Goal: Information Seeking & Learning: Learn about a topic

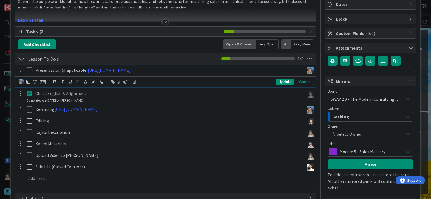
click at [30, 72] on icon at bounding box center [31, 70] width 8 height 7
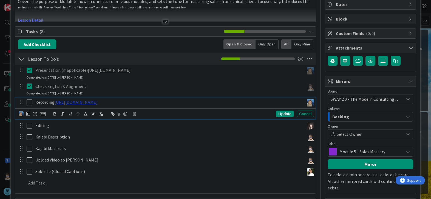
click at [98, 104] on link "https://www.veed.io/view/f0bc4cec-2210-47f3-865a-ede7ed2b7c1f?panel=share" at bounding box center [76, 102] width 43 height 5
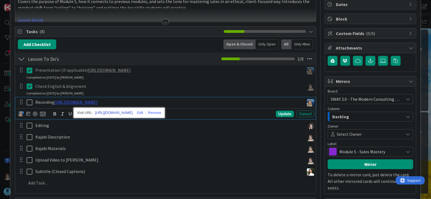
click at [133, 114] on link "https://www.veed.io/view/f0bc4cec-2210-47f3-865a-ede7ed2b7c1f?panel=share" at bounding box center [114, 112] width 38 height 7
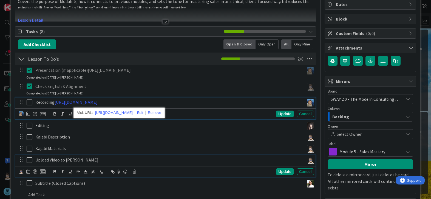
click at [180, 156] on div "Upload Video to Kajabi" at bounding box center [168, 160] width 271 height 10
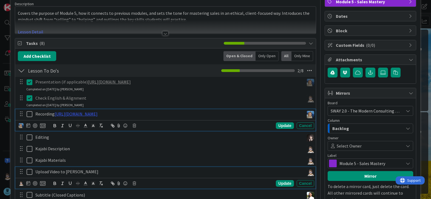
scroll to position [55, 0]
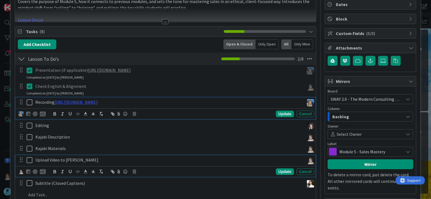
click at [29, 118] on div "Recording https://www.veed.io/view/f0bc4cec-2210-47f3-865a-ede7ed2b7c1f?panel=s…" at bounding box center [165, 109] width 300 height 22
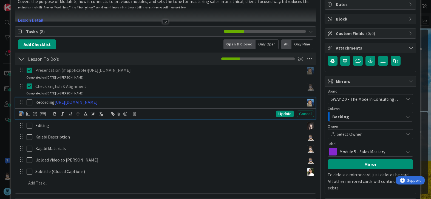
click at [29, 102] on icon at bounding box center [31, 102] width 8 height 7
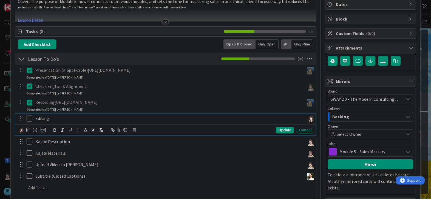
click at [29, 120] on icon at bounding box center [31, 118] width 8 height 7
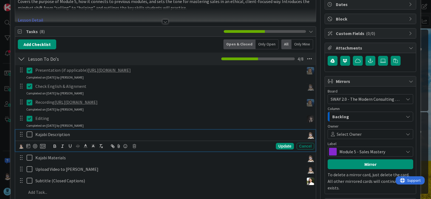
click at [29, 134] on icon at bounding box center [31, 134] width 8 height 7
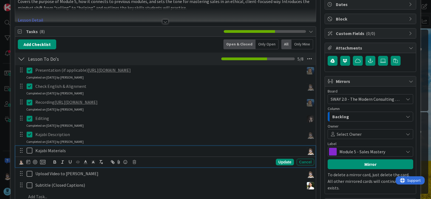
click at [29, 151] on icon at bounding box center [31, 150] width 8 height 7
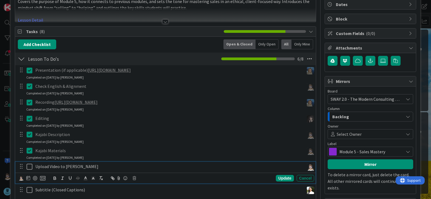
click at [31, 168] on icon at bounding box center [31, 167] width 8 height 7
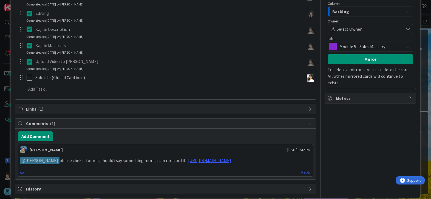
scroll to position [173, 0]
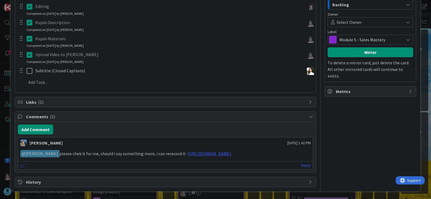
click at [21, 166] on icon at bounding box center [22, 166] width 5 height 4
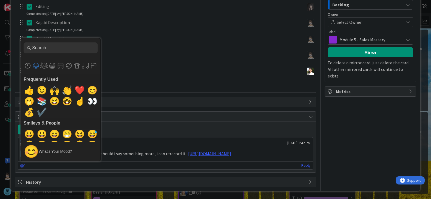
click at [162, 125] on div "Add Comment" at bounding box center [165, 130] width 295 height 10
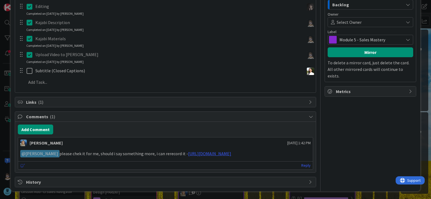
click at [22, 165] on icon at bounding box center [22, 166] width 5 height 4
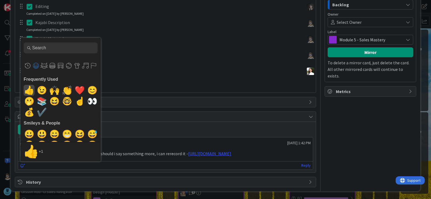
click at [30, 91] on span "👍" at bounding box center [29, 90] width 13 height 11
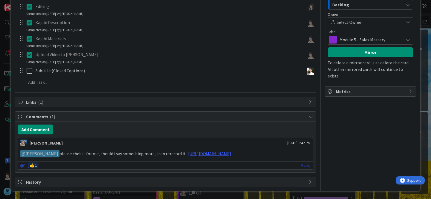
click at [301, 167] on link "Reply" at bounding box center [305, 165] width 9 height 7
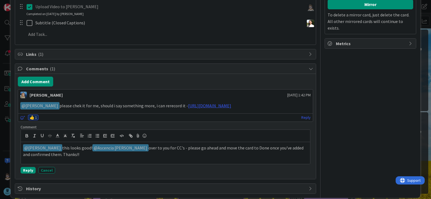
scroll to position [228, 0]
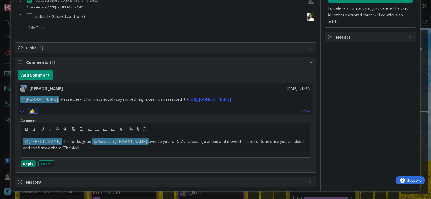
click at [28, 162] on button "Reply" at bounding box center [28, 164] width 15 height 7
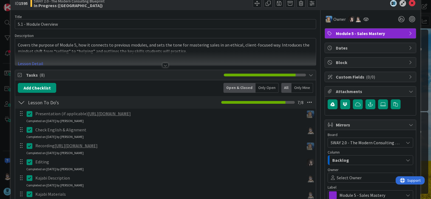
scroll to position [0, 0]
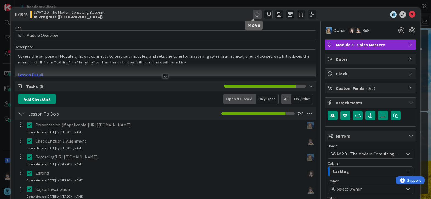
click at [253, 16] on span at bounding box center [257, 14] width 9 height 9
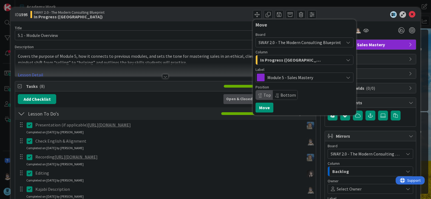
click at [346, 61] on icon "button" at bounding box center [348, 60] width 4 height 4
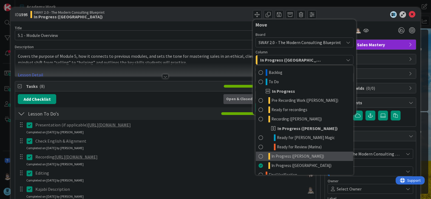
click at [322, 158] on link "In Progress ([PERSON_NAME])" at bounding box center [304, 156] width 97 height 9
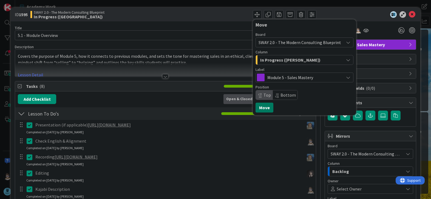
click at [261, 107] on button "Move" at bounding box center [264, 108] width 18 height 10
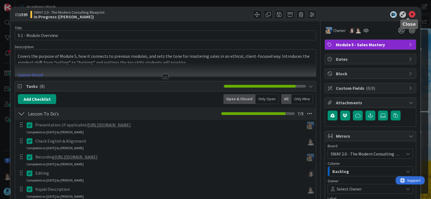
click at [411, 15] on icon at bounding box center [412, 14] width 7 height 7
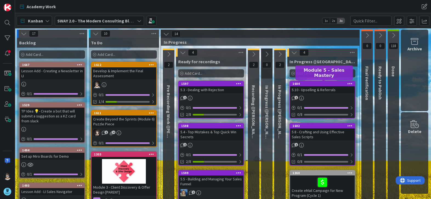
click at [318, 84] on div "1604" at bounding box center [324, 84] width 62 height 4
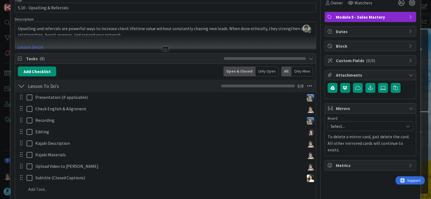
scroll to position [27, 0]
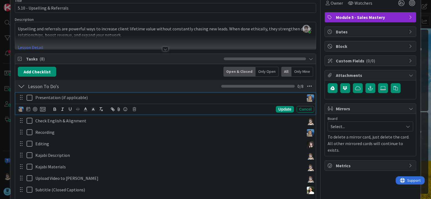
click at [27, 98] on icon at bounding box center [31, 98] width 8 height 7
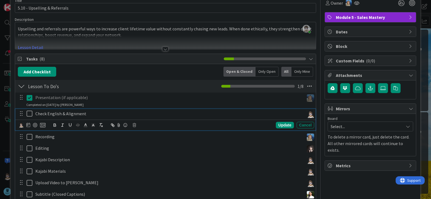
click at [31, 113] on icon at bounding box center [31, 113] width 8 height 7
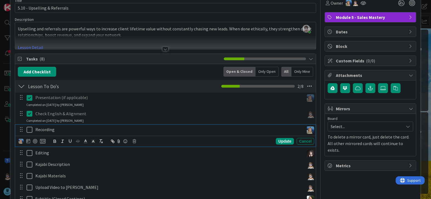
click at [29, 130] on icon at bounding box center [31, 130] width 8 height 7
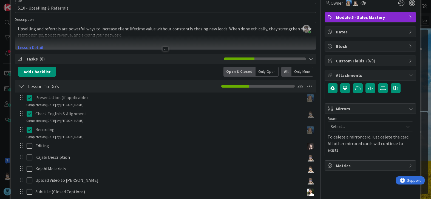
click at [83, 132] on p "Recording" at bounding box center [168, 130] width 266 height 6
click at [27, 131] on icon at bounding box center [31, 130] width 8 height 7
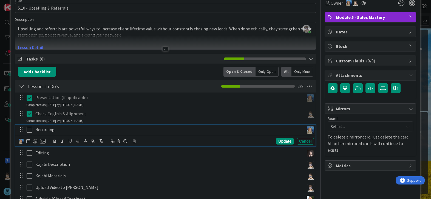
click at [69, 128] on p "Recording" at bounding box center [168, 130] width 266 height 6
drag, startPoint x: 152, startPoint y: 131, endPoint x: 78, endPoint y: 132, distance: 73.8
click at [78, 132] on p "Recording - We'll re-use old 5W 5.9 recording and materials" at bounding box center [168, 130] width 266 height 6
click at [102, 140] on icon "button" at bounding box center [100, 141] width 5 height 5
click at [154, 129] on p "Recording - We'll re-use old 5W 5.9 recording and materials" at bounding box center [168, 130] width 266 height 6
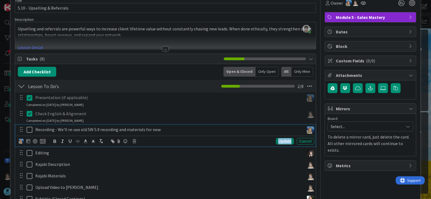
click at [282, 141] on div "Update" at bounding box center [285, 141] width 18 height 7
click at [29, 132] on icon at bounding box center [31, 130] width 8 height 7
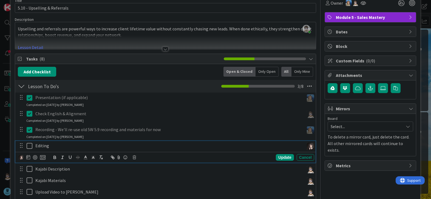
click at [29, 146] on icon at bounding box center [31, 146] width 8 height 7
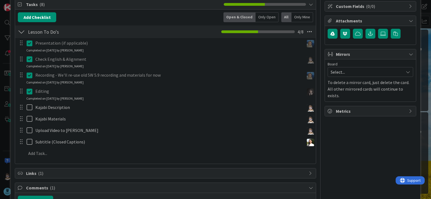
scroll to position [82, 0]
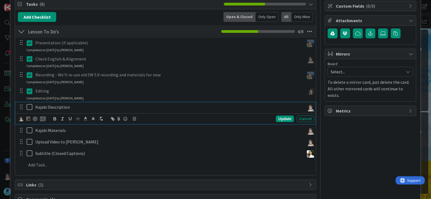
click at [30, 109] on icon at bounding box center [31, 107] width 8 height 7
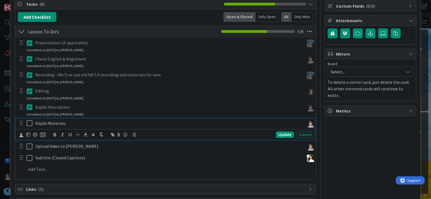
click at [28, 124] on icon at bounding box center [31, 123] width 8 height 7
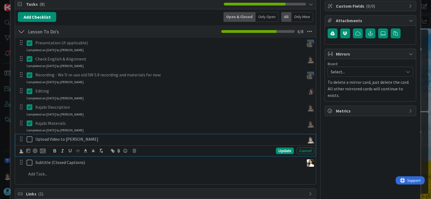
click at [30, 141] on icon at bounding box center [31, 139] width 8 height 7
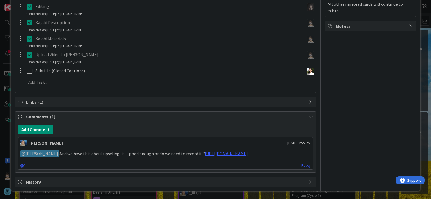
scroll to position [173, 0]
click at [301, 165] on link "Reply" at bounding box center [305, 165] width 9 height 7
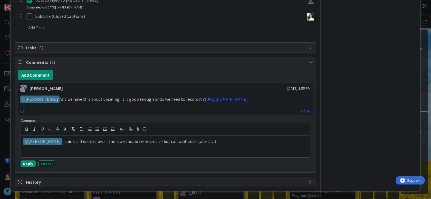
scroll to position [228, 0]
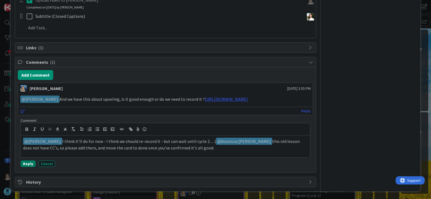
click at [29, 164] on button "Reply" at bounding box center [28, 164] width 15 height 7
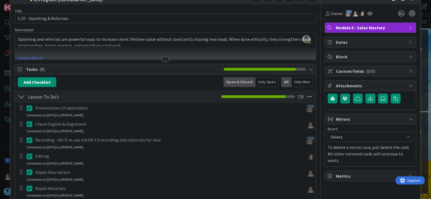
scroll to position [0, 0]
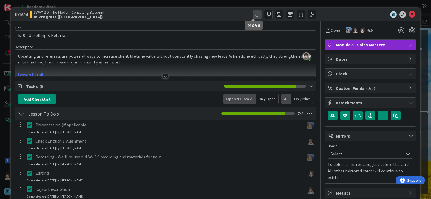
click at [253, 15] on span at bounding box center [257, 14] width 9 height 9
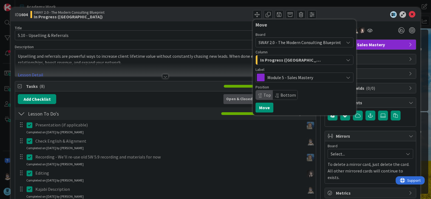
click at [298, 60] on div "In Progress ([GEOGRAPHIC_DATA])" at bounding box center [301, 60] width 85 height 9
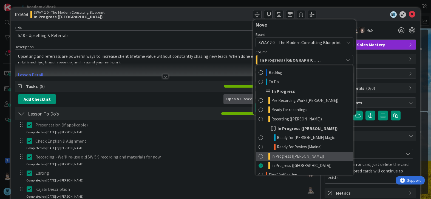
click at [307, 156] on link "In Progress ([PERSON_NAME])" at bounding box center [304, 156] width 97 height 9
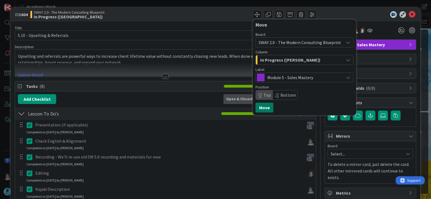
click at [260, 107] on button "Move" at bounding box center [264, 108] width 18 height 10
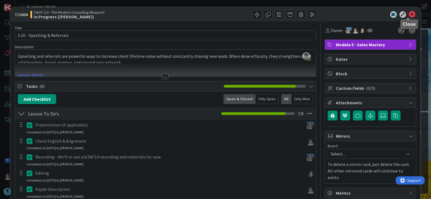
click at [409, 12] on icon at bounding box center [412, 14] width 7 height 7
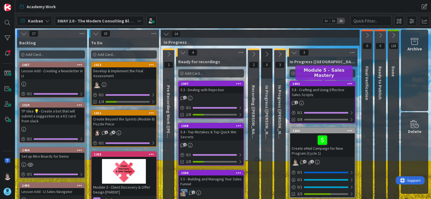
click at [326, 83] on div "1602" at bounding box center [324, 84] width 62 height 4
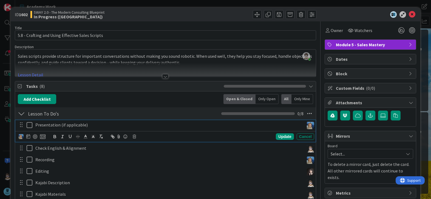
click at [29, 127] on icon at bounding box center [31, 125] width 8 height 7
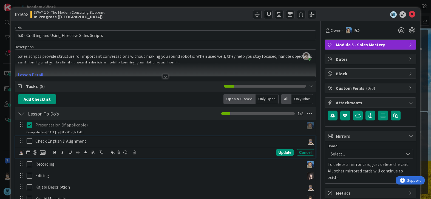
click at [28, 142] on icon at bounding box center [31, 141] width 8 height 7
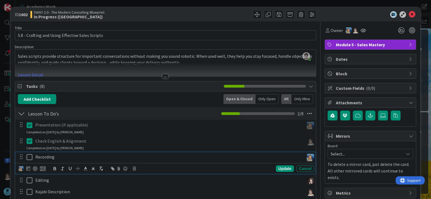
click at [29, 157] on icon at bounding box center [31, 157] width 8 height 7
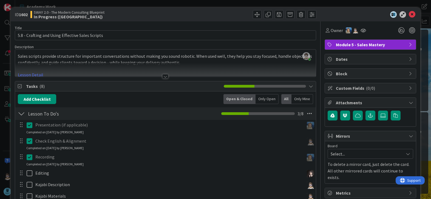
click at [32, 158] on icon at bounding box center [31, 157] width 8 height 7
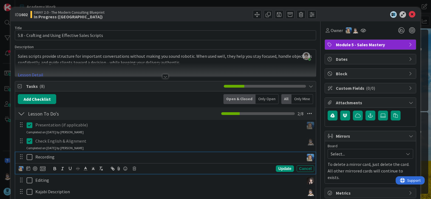
click at [63, 159] on p "Recording" at bounding box center [168, 157] width 266 height 6
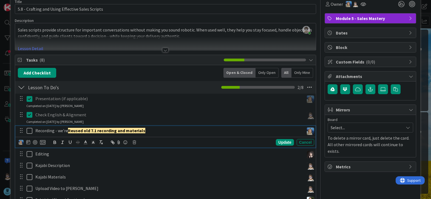
scroll to position [27, 0]
click at [103, 142] on icon "button" at bounding box center [100, 142] width 5 height 5
click at [76, 131] on p "Recording - we're Reused old 7.1 recording and materials" at bounding box center [168, 130] width 266 height 6
click at [77, 130] on p "Recording - we're reuseing old 7.1 recording and materials - for now." at bounding box center [168, 130] width 266 height 6
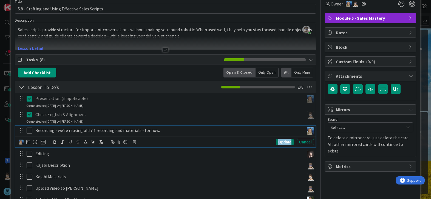
click at [278, 140] on div "Update" at bounding box center [285, 142] width 18 height 7
click at [27, 131] on icon at bounding box center [31, 130] width 8 height 7
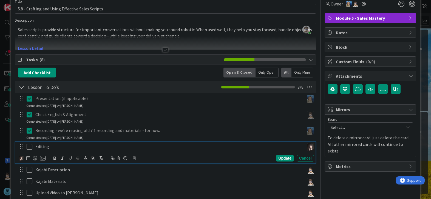
click at [27, 145] on icon at bounding box center [31, 147] width 8 height 7
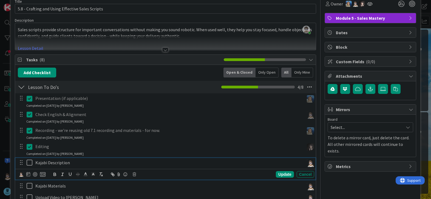
click at [28, 163] on icon at bounding box center [31, 163] width 8 height 7
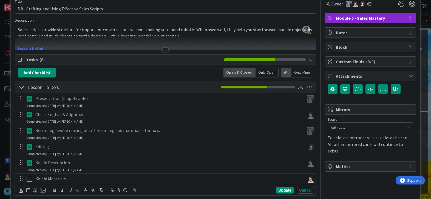
click at [28, 180] on icon at bounding box center [31, 179] width 8 height 7
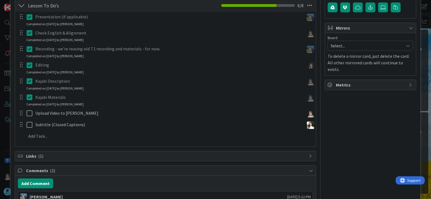
scroll to position [109, 0]
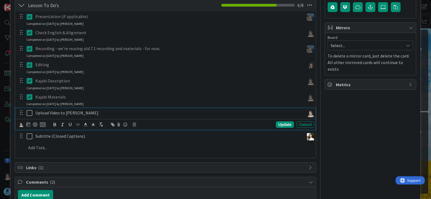
click at [29, 112] on icon at bounding box center [31, 113] width 8 height 7
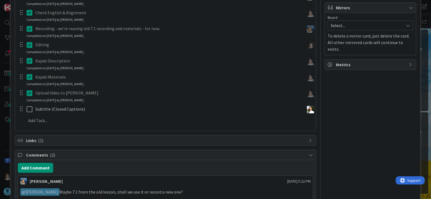
scroll to position [202, 0]
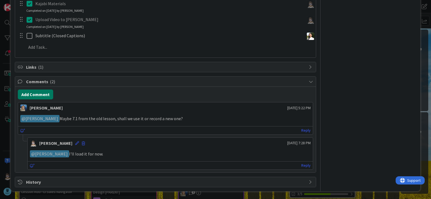
click at [43, 93] on button "Add Comment" at bounding box center [35, 95] width 35 height 10
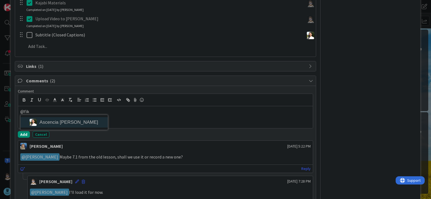
scroll to position [203, 0]
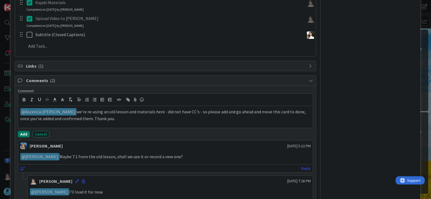
click at [24, 132] on button "Add" at bounding box center [24, 134] width 12 height 7
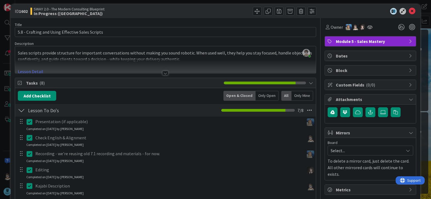
scroll to position [0, 0]
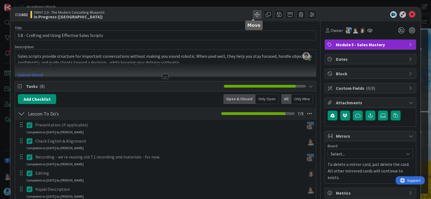
click at [254, 14] on span at bounding box center [257, 14] width 9 height 9
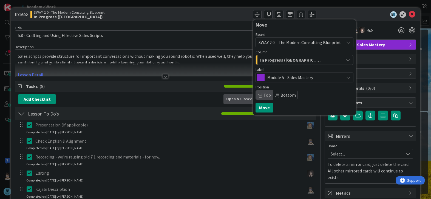
click at [285, 59] on span "In Progress ([GEOGRAPHIC_DATA])" at bounding box center [291, 59] width 63 height 7
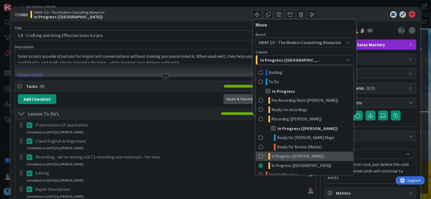
click at [299, 159] on link "In Progress ([PERSON_NAME])" at bounding box center [304, 156] width 97 height 9
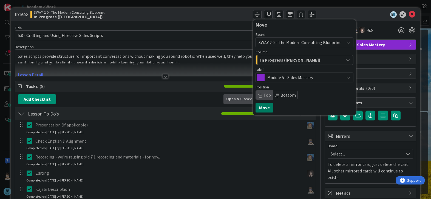
click at [261, 109] on button "Move" at bounding box center [264, 108] width 18 height 10
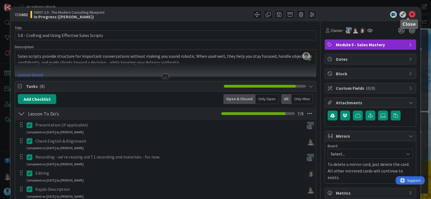
click at [409, 15] on icon at bounding box center [412, 14] width 7 height 7
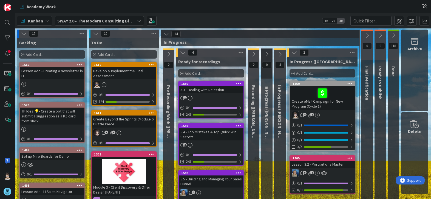
click at [296, 53] on icon at bounding box center [294, 53] width 6 height 6
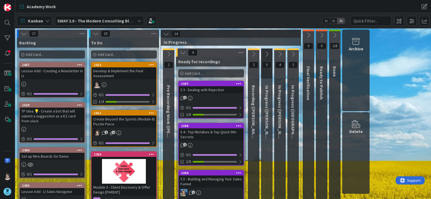
click at [254, 53] on icon at bounding box center [254, 54] width 6 height 6
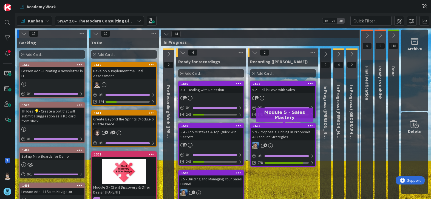
click at [276, 126] on div "1603" at bounding box center [284, 126] width 62 height 4
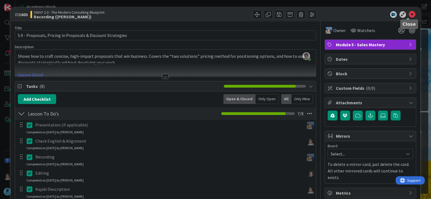
click at [409, 15] on icon at bounding box center [412, 14] width 7 height 7
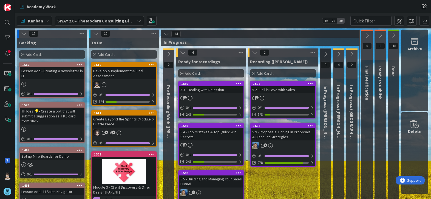
scroll to position [0, 3]
click at [253, 53] on icon at bounding box center [255, 53] width 6 height 6
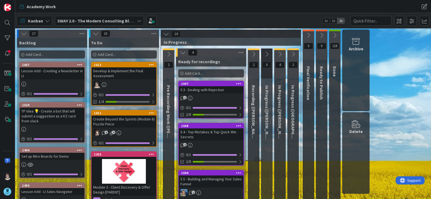
scroll to position [0, 0]
click at [280, 53] on icon at bounding box center [280, 54] width 6 height 6
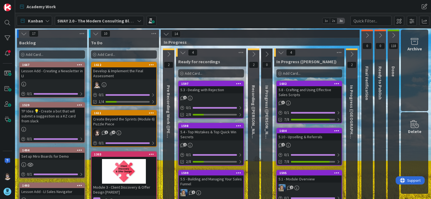
click at [353, 55] on icon at bounding box center [352, 54] width 6 height 6
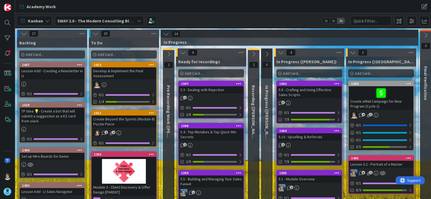
click at [354, 53] on icon at bounding box center [353, 53] width 6 height 6
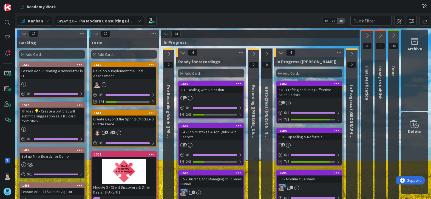
click at [279, 53] on icon at bounding box center [281, 53] width 6 height 6
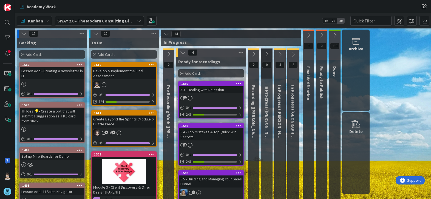
click at [254, 56] on icon at bounding box center [254, 54] width 6 height 6
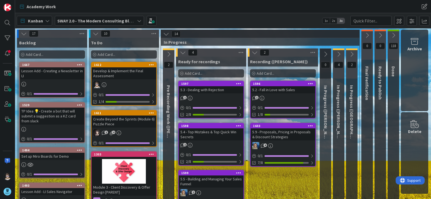
click at [254, 51] on icon at bounding box center [255, 53] width 6 height 6
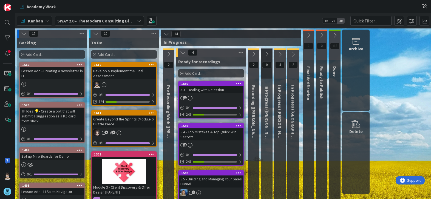
click at [168, 55] on icon at bounding box center [169, 54] width 6 height 6
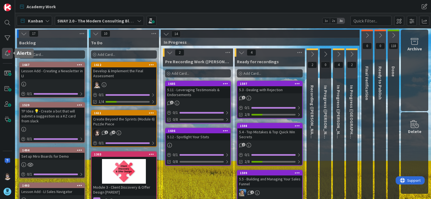
click at [5, 56] on div at bounding box center [7, 53] width 11 height 11
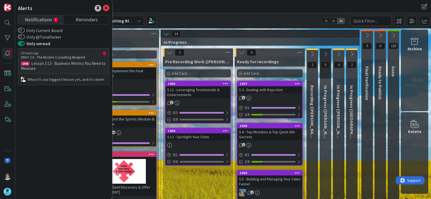
click at [75, 64] on p "Lesson 3.12 - Business Metrics You Need to Measure" at bounding box center [64, 66] width 86 height 10
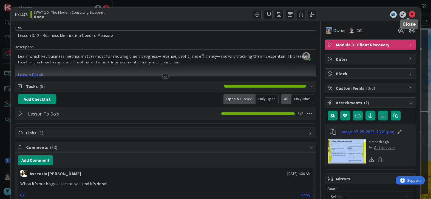
click at [410, 13] on icon at bounding box center [412, 14] width 7 height 7
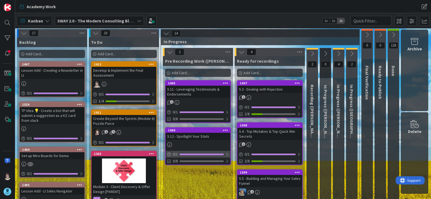
scroll to position [0, 0]
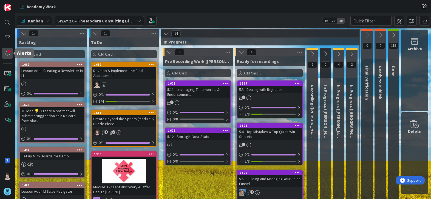
click at [8, 52] on div at bounding box center [7, 53] width 11 height 11
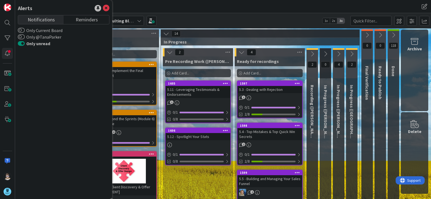
click at [110, 8] on div "Alerts Notifications Reminders Only Current Board Only @TanaParker Only unread" at bounding box center [63, 99] width 97 height 199
click at [107, 9] on icon at bounding box center [106, 8] width 7 height 7
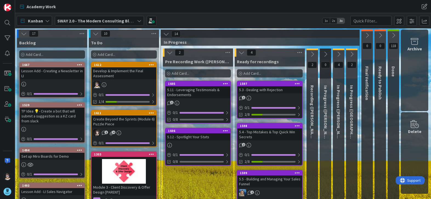
click at [170, 54] on icon at bounding box center [170, 53] width 6 height 6
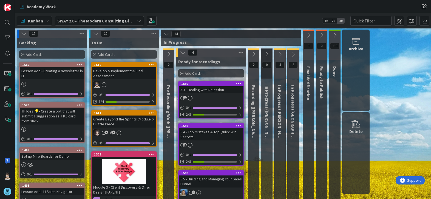
click at [181, 54] on icon at bounding box center [183, 53] width 6 height 6
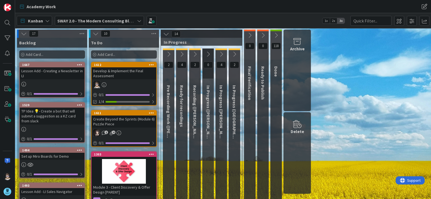
click at [221, 55] on icon at bounding box center [221, 54] width 6 height 6
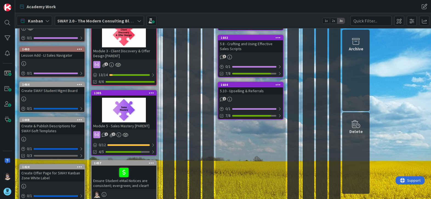
scroll to position [137, 0]
click at [154, 144] on div at bounding box center [152, 145] width 3 height 4
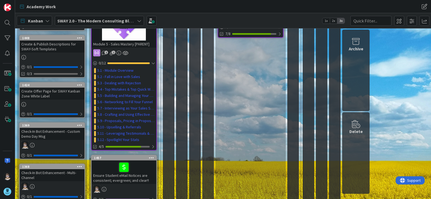
scroll to position [219, 0]
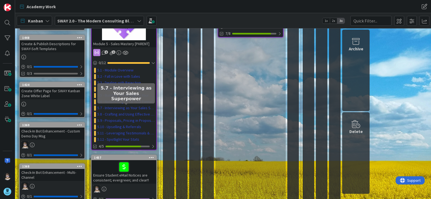
click at [122, 107] on link "5.7 - Interviewing as Your Sales Superpower" at bounding box center [125, 108] width 57 height 6
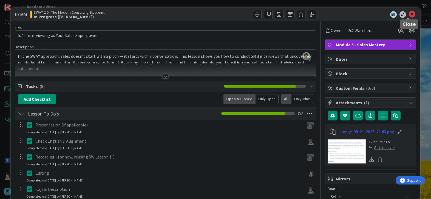
click at [409, 15] on icon at bounding box center [412, 14] width 7 height 7
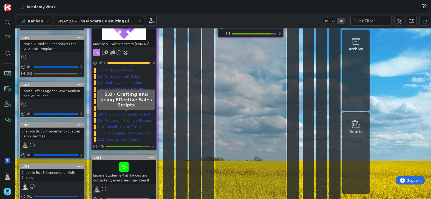
click at [126, 113] on link "5.8 - Crafting and Using Effective Sales Scripts" at bounding box center [125, 115] width 57 height 6
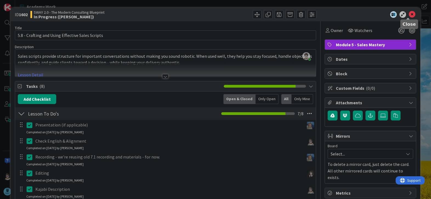
click at [411, 13] on icon at bounding box center [412, 14] width 7 height 7
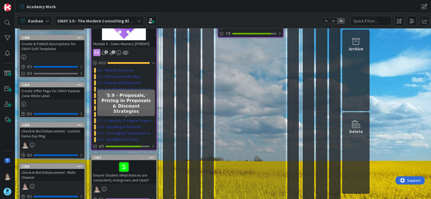
click at [120, 121] on link "5.9 - Proposals, Pricing in Proposals & Discount Strategies" at bounding box center [125, 121] width 57 height 6
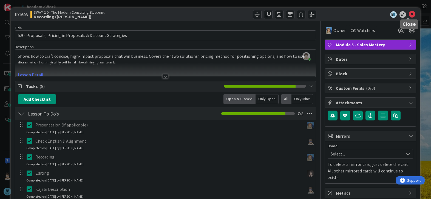
click at [409, 13] on icon at bounding box center [412, 14] width 7 height 7
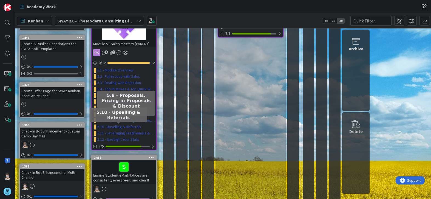
click at [127, 127] on link "5.10 - Upselling & Referrals" at bounding box center [119, 127] width 44 height 6
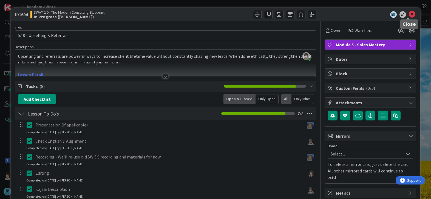
click at [409, 14] on icon at bounding box center [412, 14] width 7 height 7
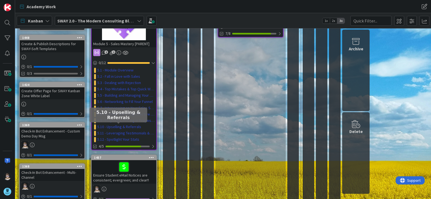
click at [129, 127] on link "5.10 - Upselling & Referrals" at bounding box center [119, 127] width 44 height 6
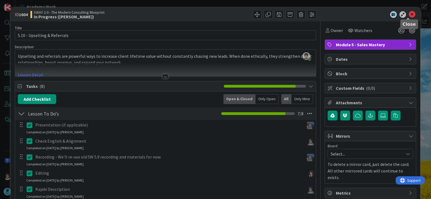
click at [409, 13] on icon at bounding box center [412, 14] width 7 height 7
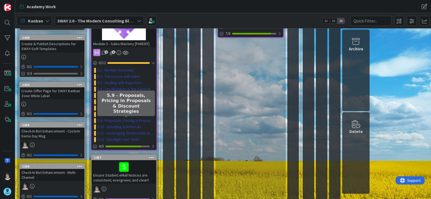
click at [135, 121] on link "5.9 - Proposals, Pricing in Proposals & Discount Strategies" at bounding box center [125, 121] width 57 height 6
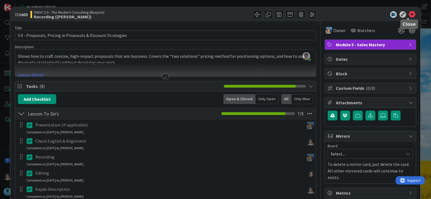
click at [409, 16] on icon at bounding box center [412, 14] width 7 height 7
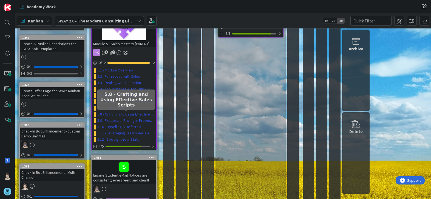
click at [136, 115] on link "5.8 - Crafting and Using Effective Sales Scripts" at bounding box center [125, 115] width 57 height 6
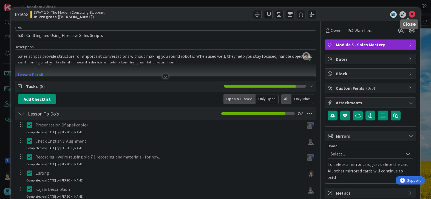
click at [409, 18] on icon at bounding box center [412, 14] width 7 height 7
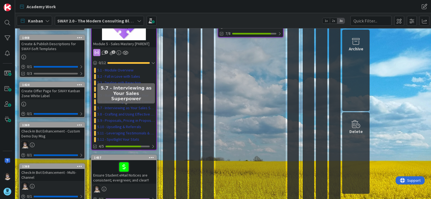
click at [113, 107] on link "5.7 - Interviewing as Your Sales Superpower" at bounding box center [125, 108] width 57 height 6
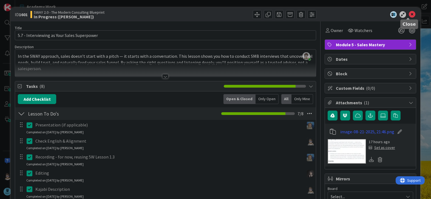
click at [409, 15] on icon at bounding box center [412, 14] width 7 height 7
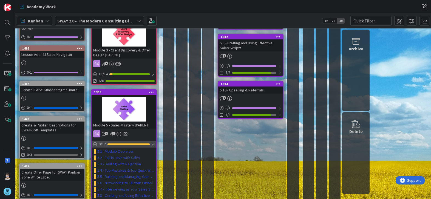
scroll to position [137, 0]
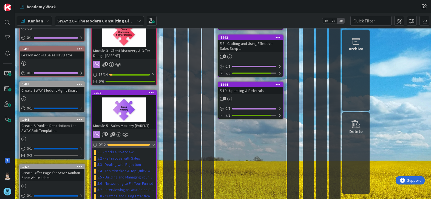
click at [154, 146] on div at bounding box center [152, 145] width 3 height 4
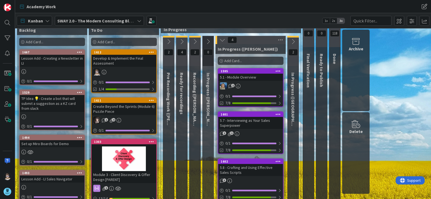
scroll to position [0, 0]
